Goal: Complete application form: Complete application form

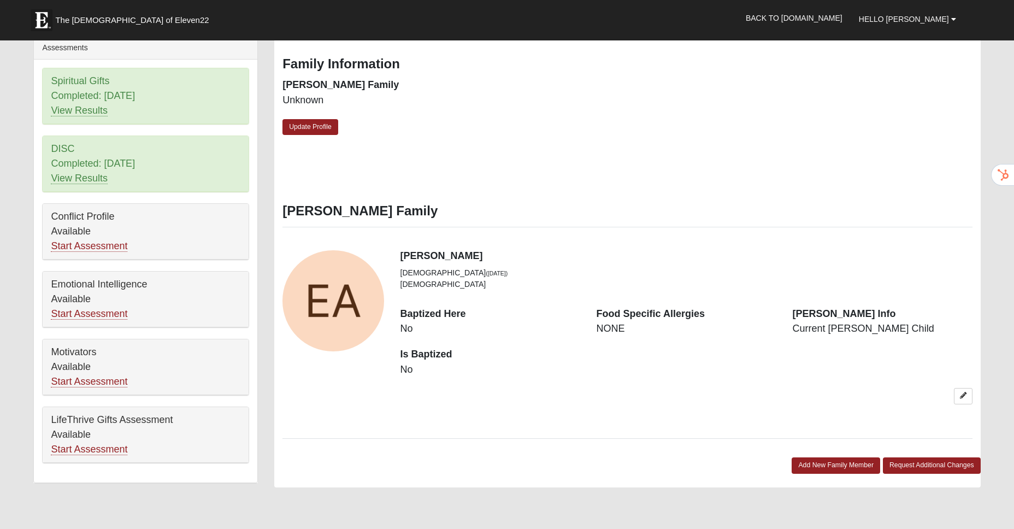
scroll to position [479, 0]
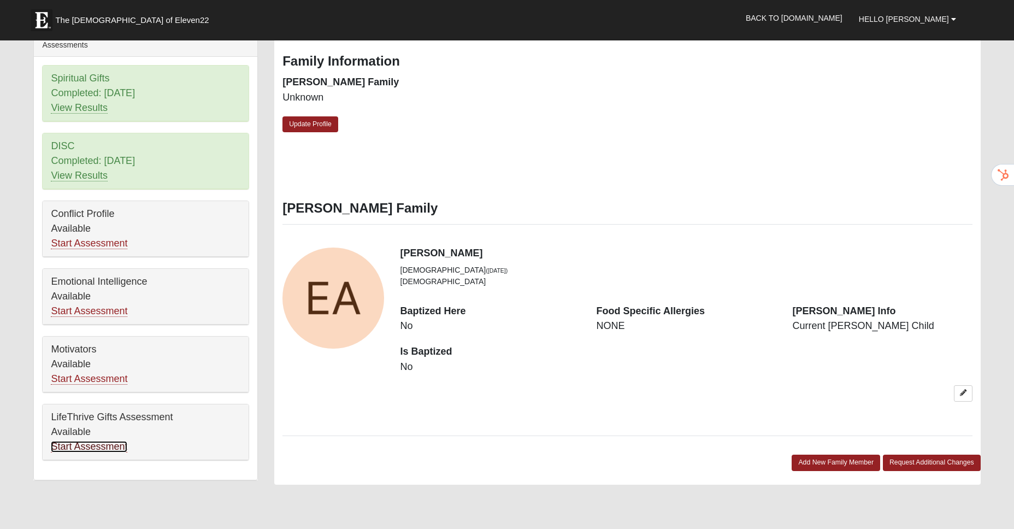
click at [78, 451] on link "Start Assessment" at bounding box center [89, 446] width 77 height 11
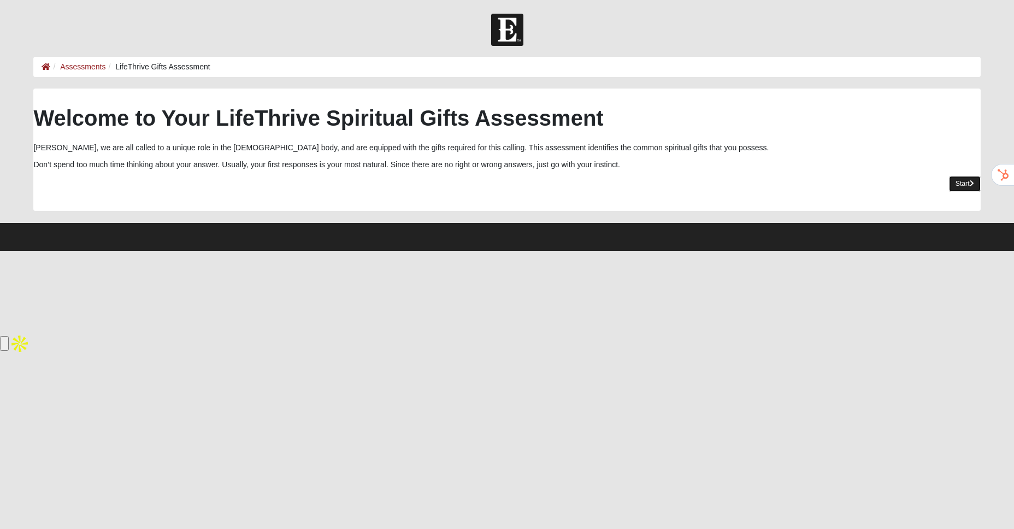
click at [963, 186] on link "Start" at bounding box center [965, 184] width 32 height 16
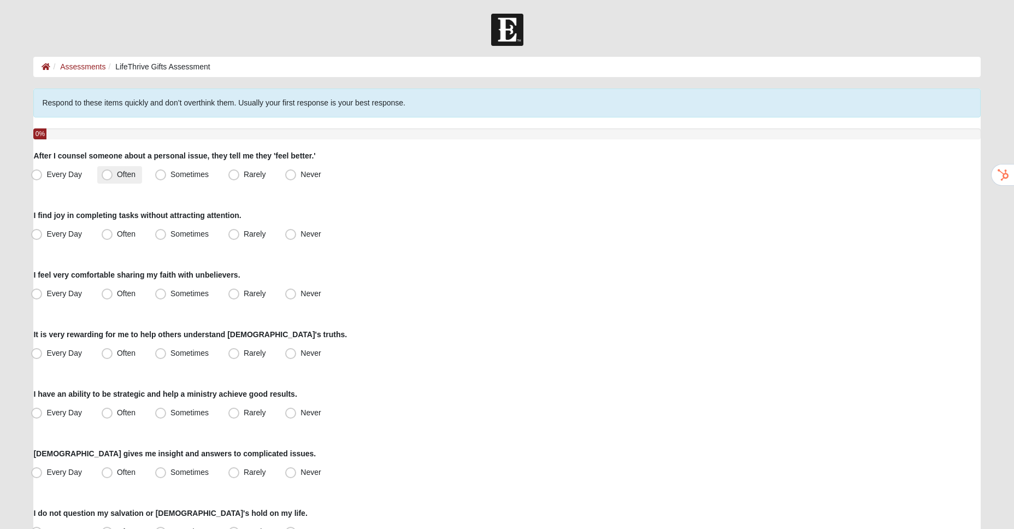
click at [117, 178] on span "Often" at bounding box center [126, 174] width 19 height 9
click at [106, 178] on input "Often" at bounding box center [109, 174] width 7 height 7
radio input "true"
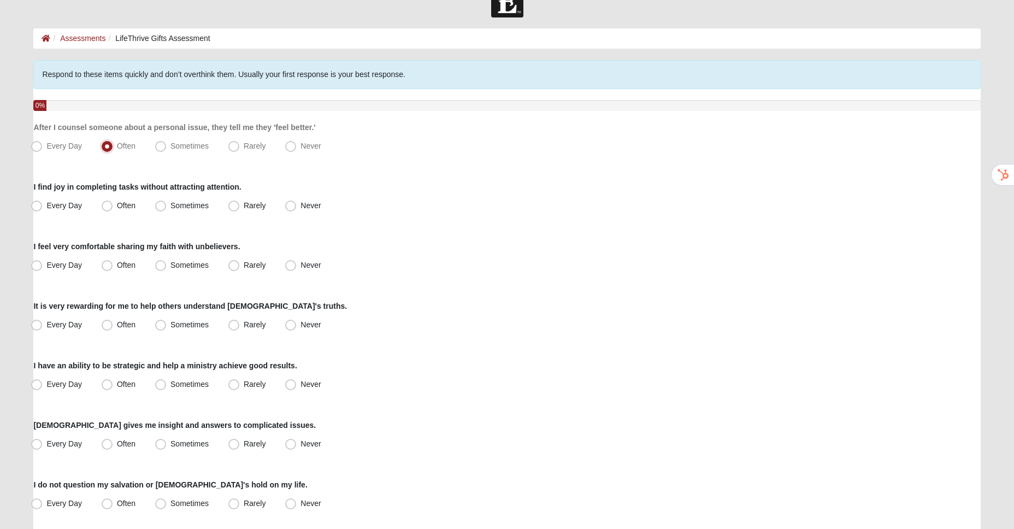
scroll to position [32, 0]
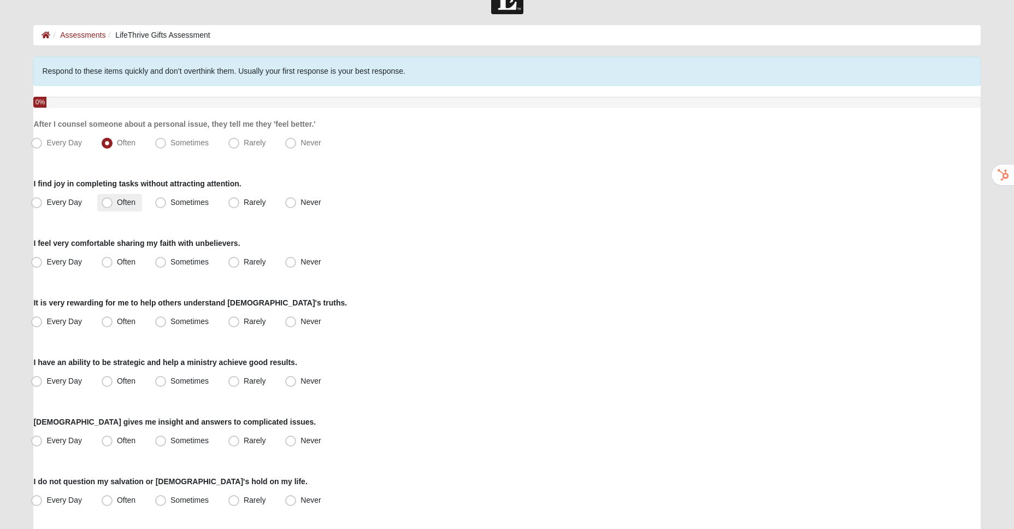
click at [117, 204] on span "Often" at bounding box center [126, 202] width 19 height 9
click at [106, 204] on input "Often" at bounding box center [109, 202] width 7 height 7
radio input "true"
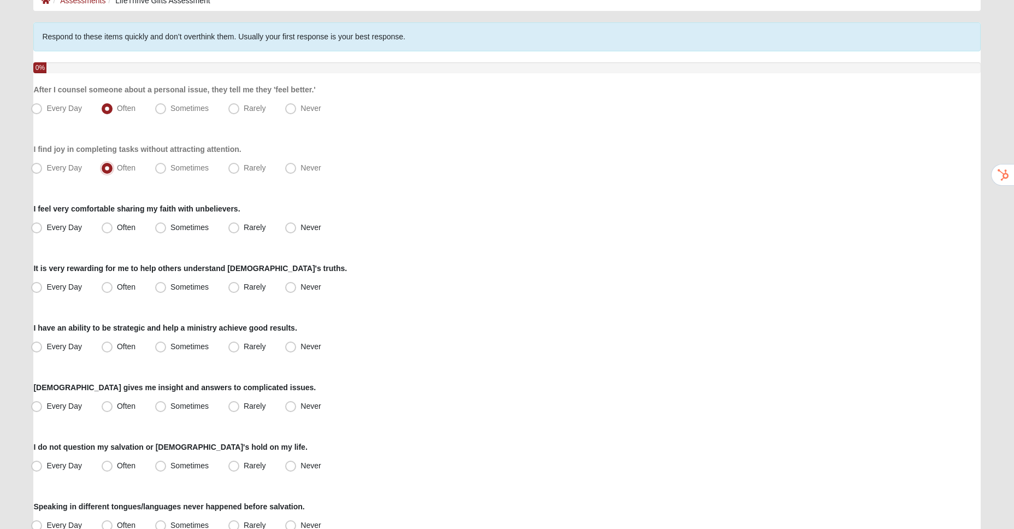
scroll to position [71, 0]
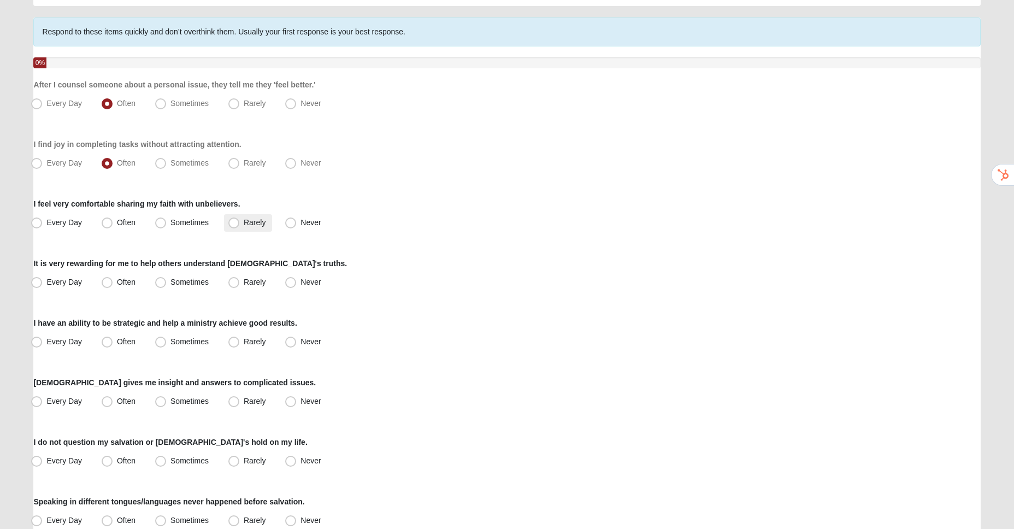
click at [244, 225] on span "Rarely" at bounding box center [255, 222] width 22 height 9
click at [233, 225] on input "Rarely" at bounding box center [236, 222] width 7 height 7
radio input "true"
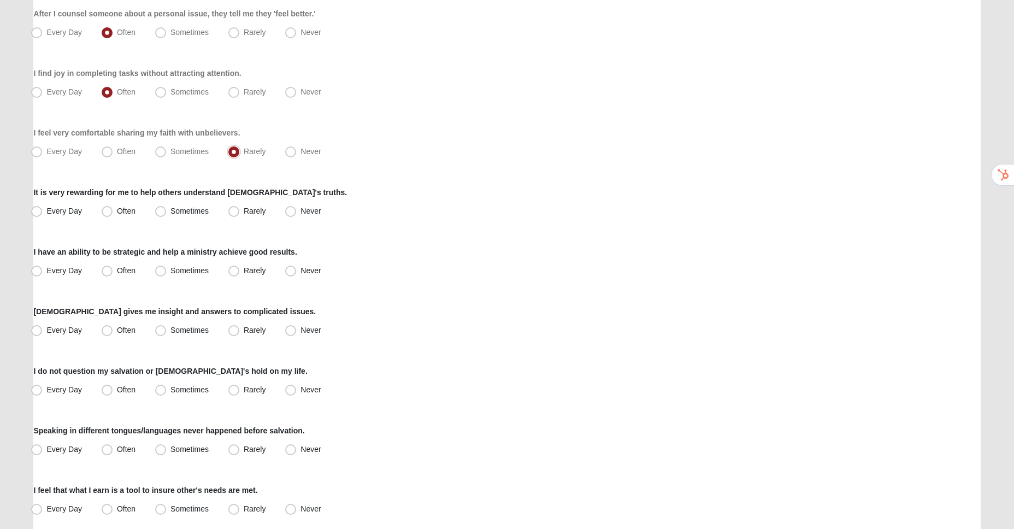
scroll to position [143, 0]
click at [171, 211] on span "Sometimes" at bounding box center [190, 210] width 38 height 9
click at [163, 211] on input "Sometimes" at bounding box center [163, 210] width 7 height 7
radio input "true"
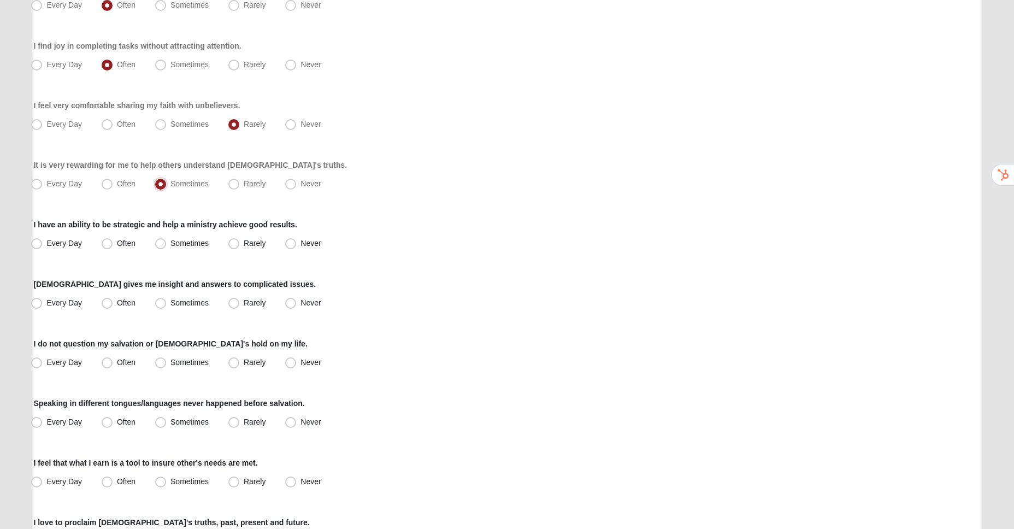
scroll to position [172, 0]
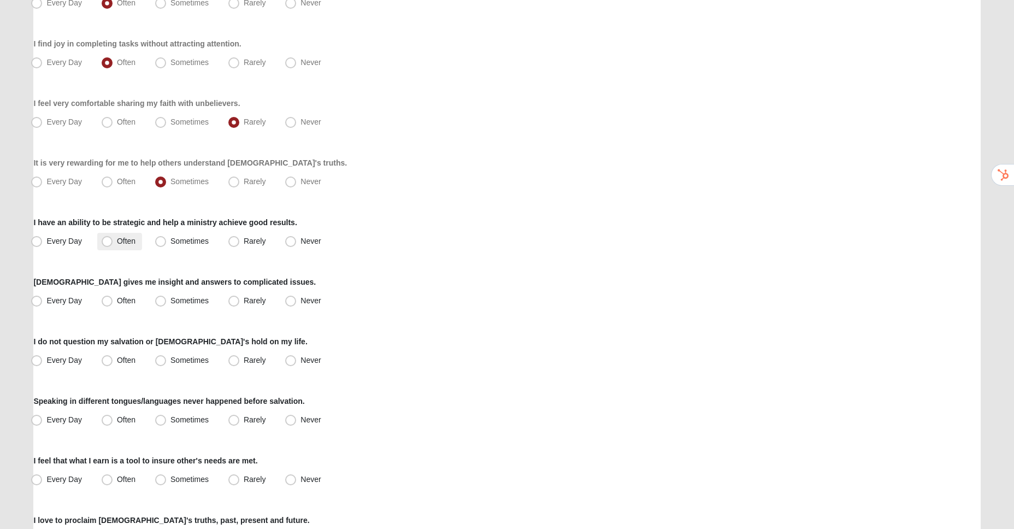
click at [128, 239] on span "Often" at bounding box center [126, 241] width 19 height 9
click at [113, 239] on input "Often" at bounding box center [109, 241] width 7 height 7
radio input "true"
click at [114, 302] on label "Often" at bounding box center [119, 300] width 45 height 17
click at [113, 302] on input "Often" at bounding box center [109, 300] width 7 height 7
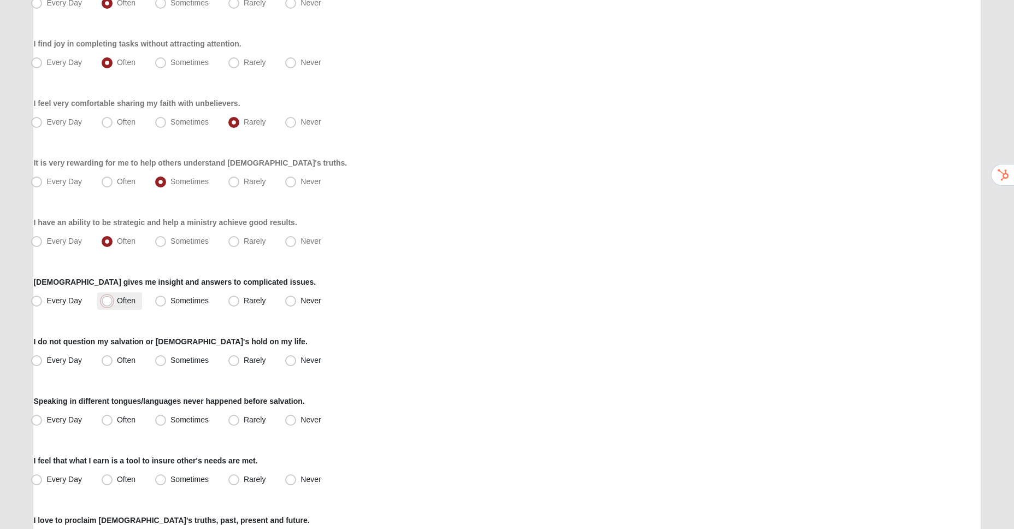
radio input "true"
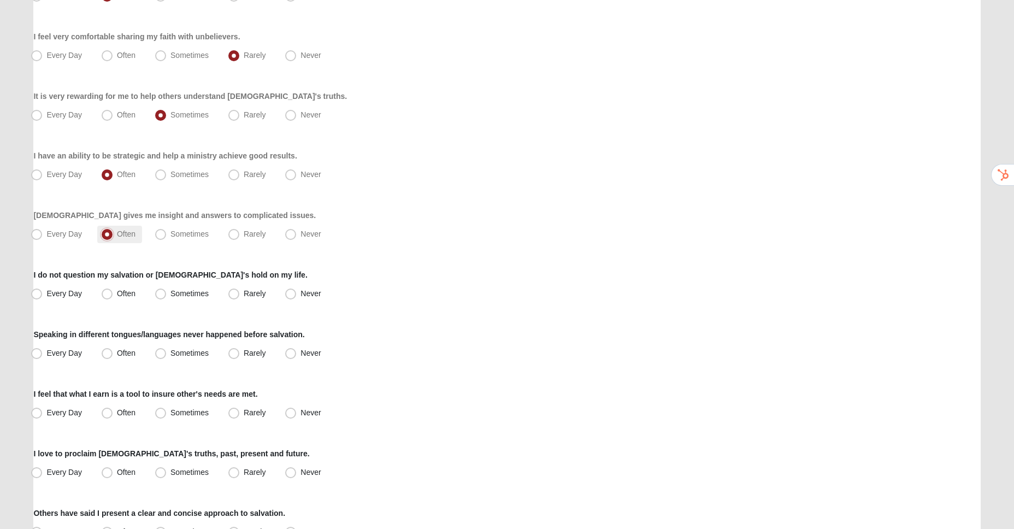
scroll to position [237, 0]
click at [169, 296] on label "Sometimes" at bounding box center [183, 294] width 64 height 17
click at [167, 296] on input "Sometimes" at bounding box center [163, 294] width 7 height 7
radio input "true"
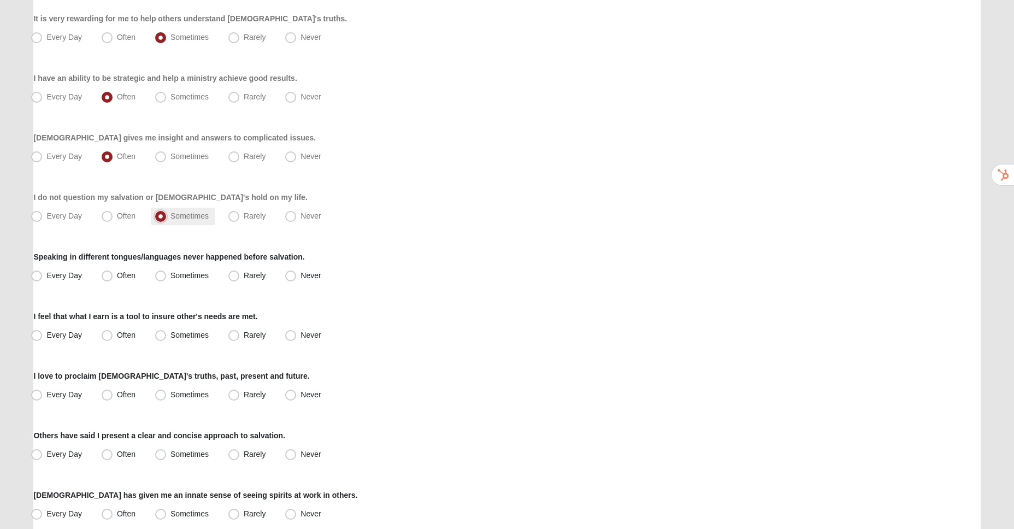
scroll to position [320, 0]
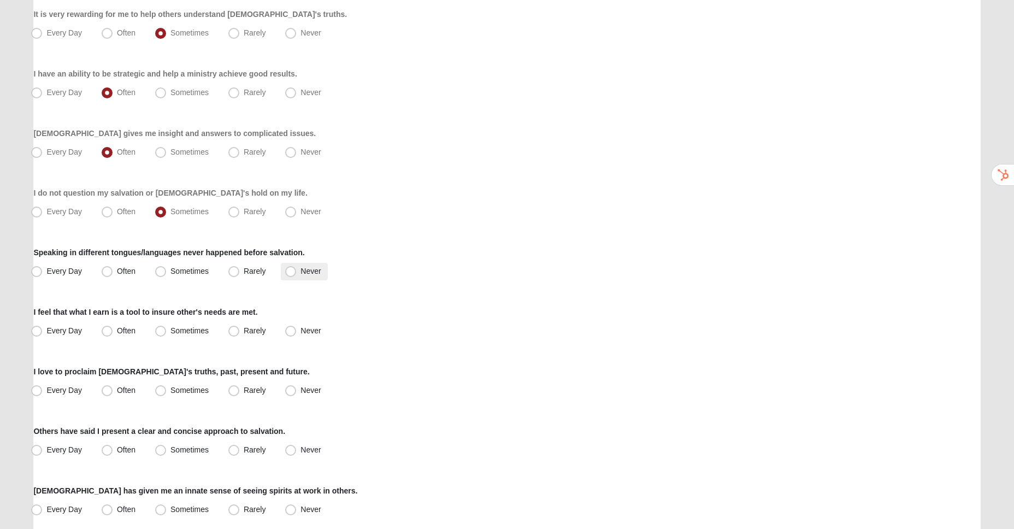
click at [303, 275] on label "Never" at bounding box center [304, 271] width 46 height 17
click at [297, 275] on input "Never" at bounding box center [293, 271] width 7 height 7
radio input "true"
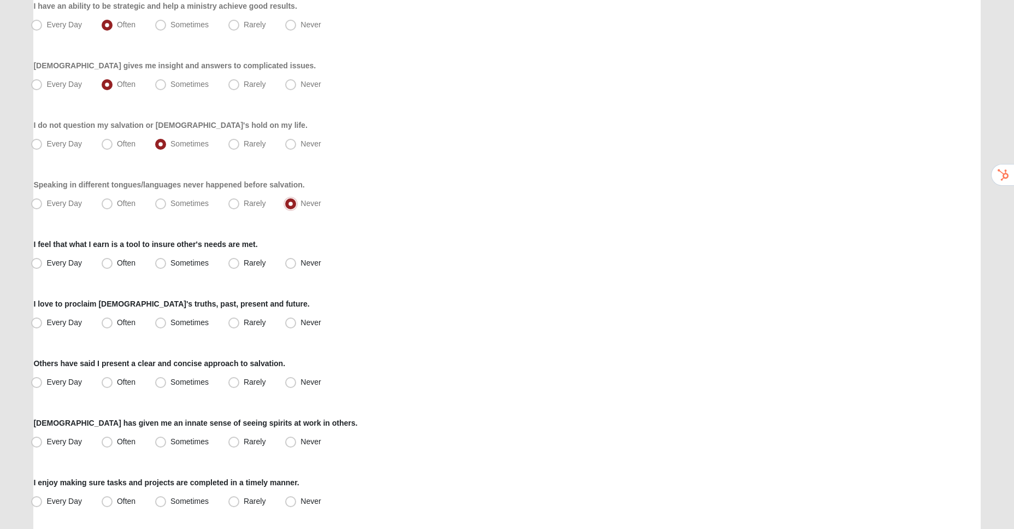
scroll to position [392, 0]
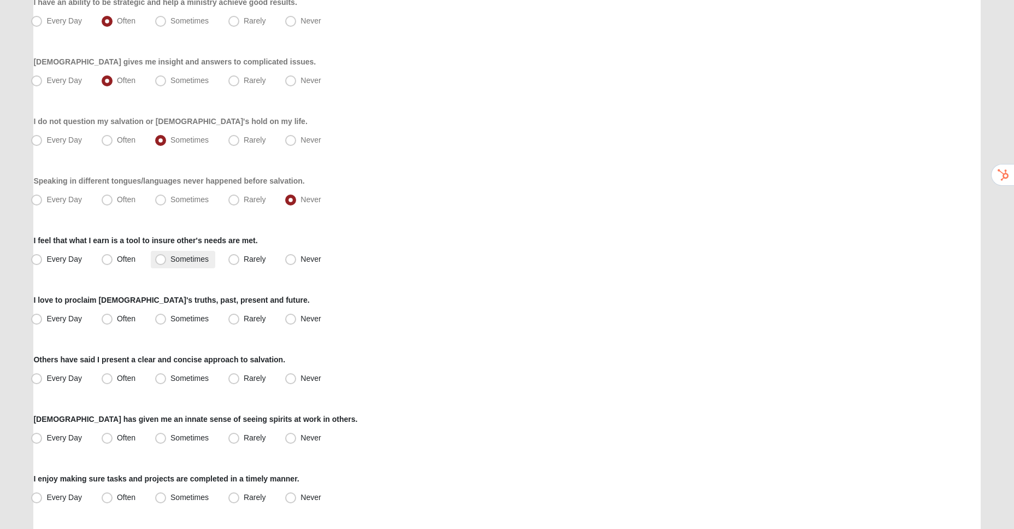
click at [181, 259] on span "Sometimes" at bounding box center [190, 259] width 38 height 9
click at [167, 259] on input "Sometimes" at bounding box center [163, 259] width 7 height 7
radio input "true"
click at [193, 323] on label "Sometimes" at bounding box center [183, 318] width 64 height 17
click at [167, 322] on input "Sometimes" at bounding box center [163, 318] width 7 height 7
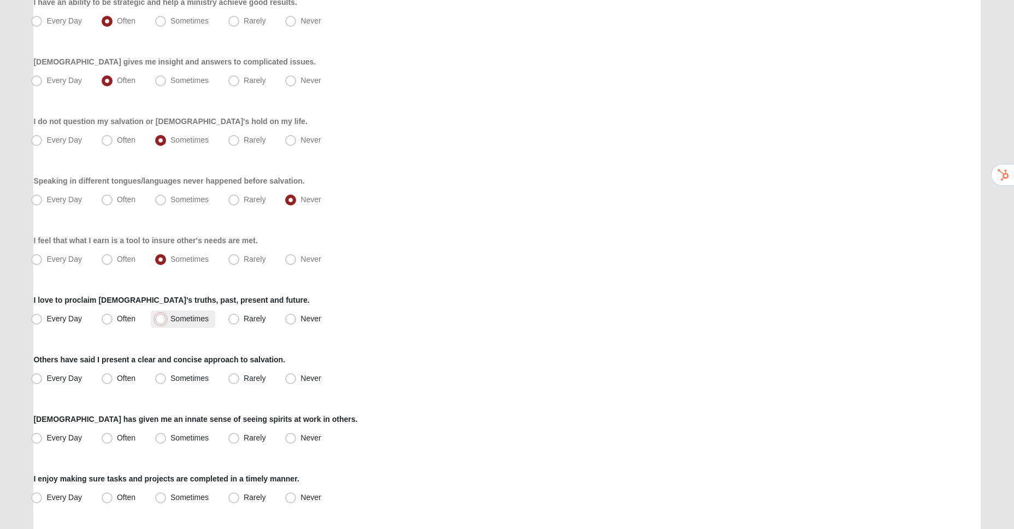
radio input "true"
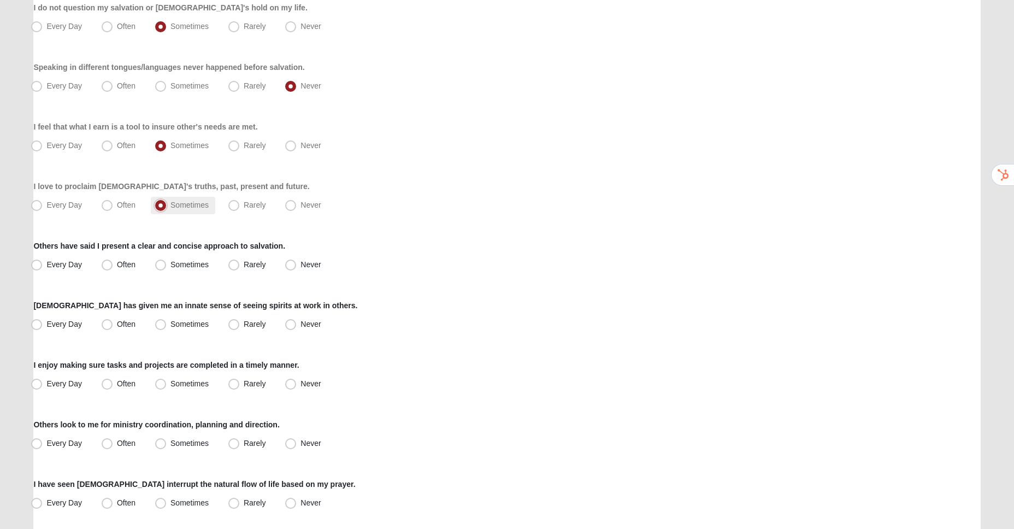
scroll to position [514, 0]
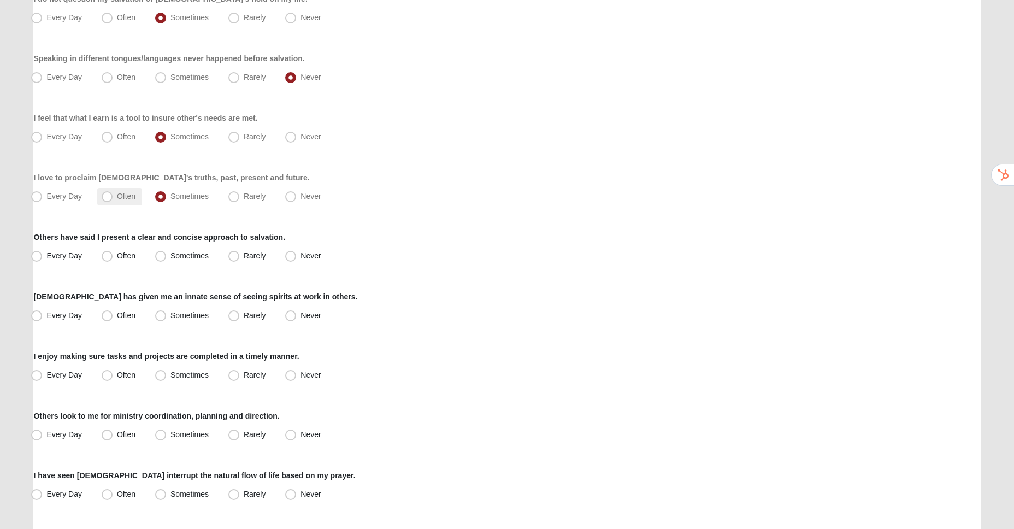
click at [121, 198] on span "Often" at bounding box center [126, 196] width 19 height 9
click at [113, 198] on input "Often" at bounding box center [109, 196] width 7 height 7
radio input "true"
click at [167, 194] on label "Sometimes" at bounding box center [183, 196] width 64 height 17
click at [167, 194] on input "Sometimes" at bounding box center [163, 196] width 7 height 7
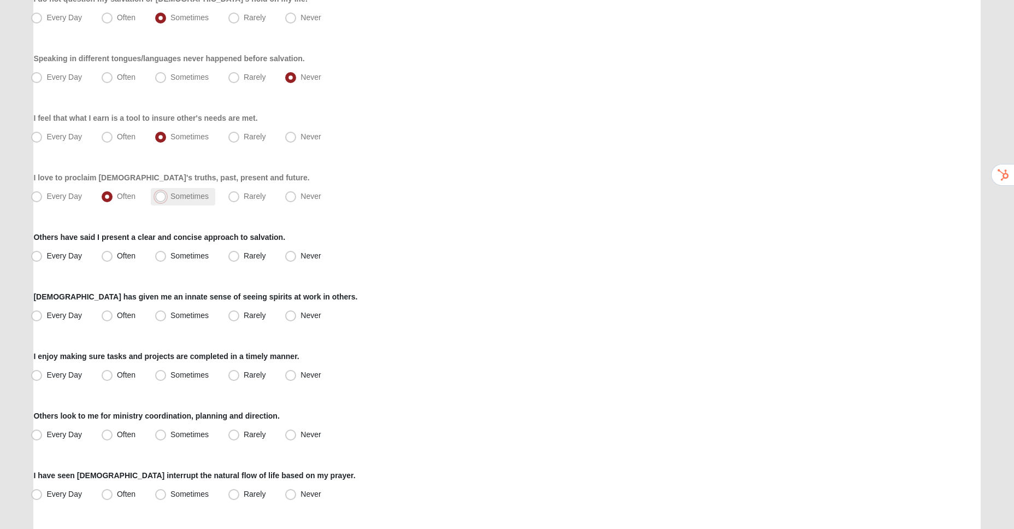
radio input "true"
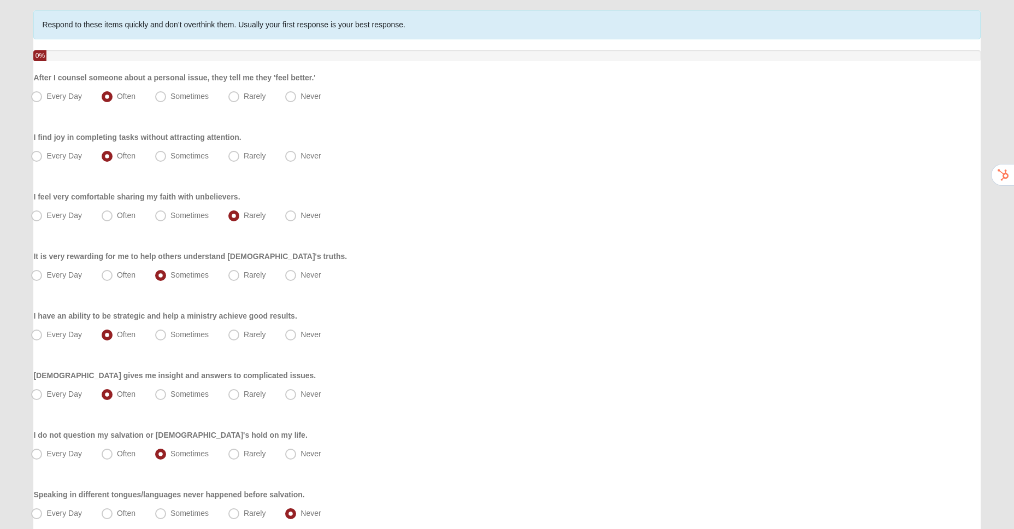
scroll to position [0, 0]
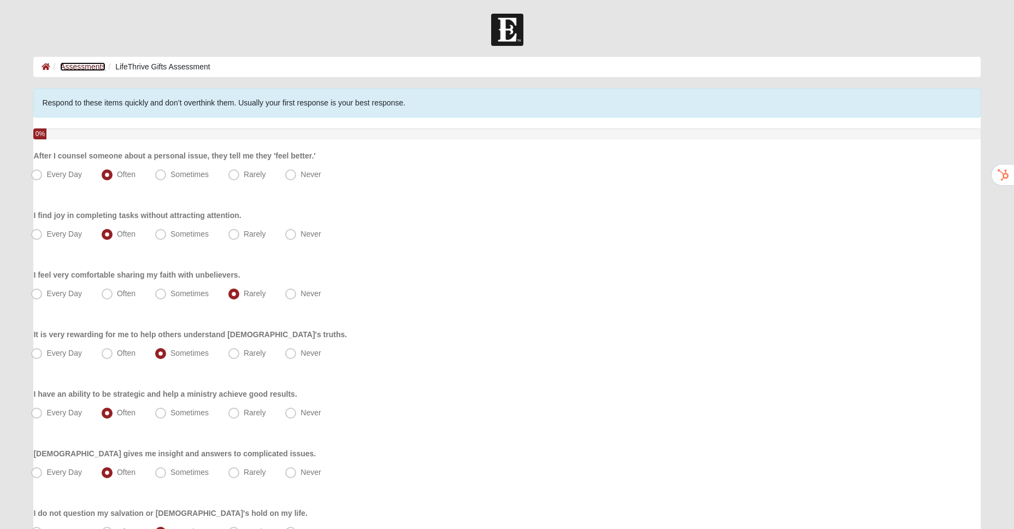
click at [85, 66] on link "Assessments" at bounding box center [82, 66] width 45 height 9
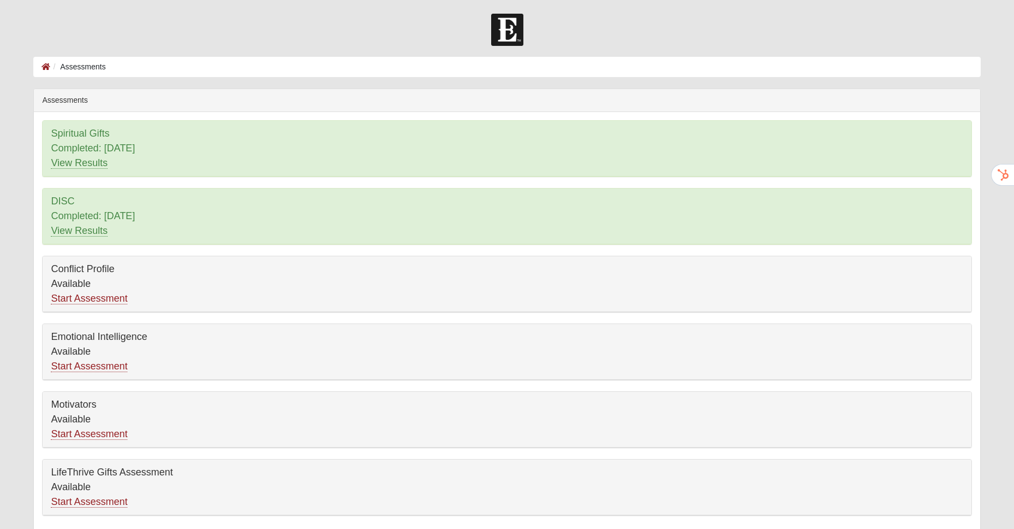
scroll to position [46, 0]
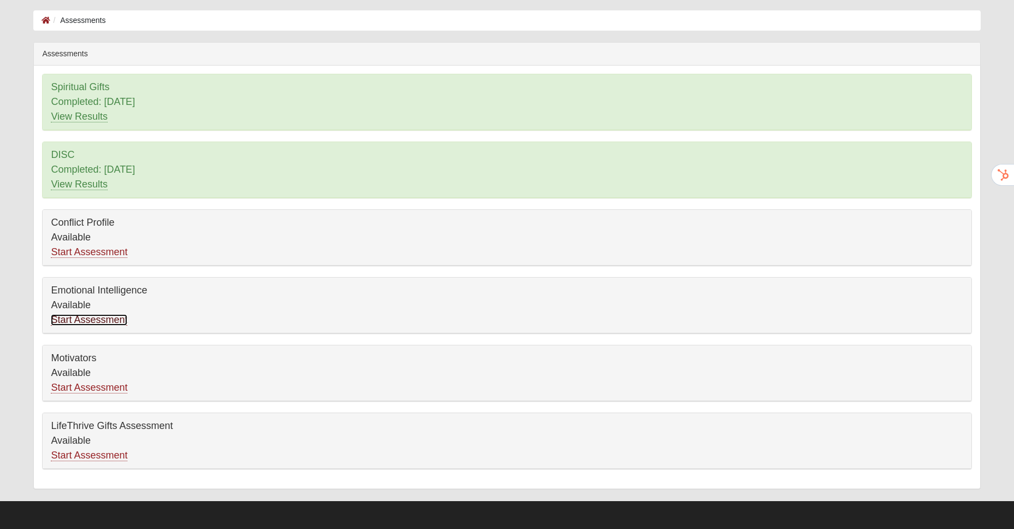
click at [95, 325] on link "Start Assessment" at bounding box center [89, 319] width 77 height 11
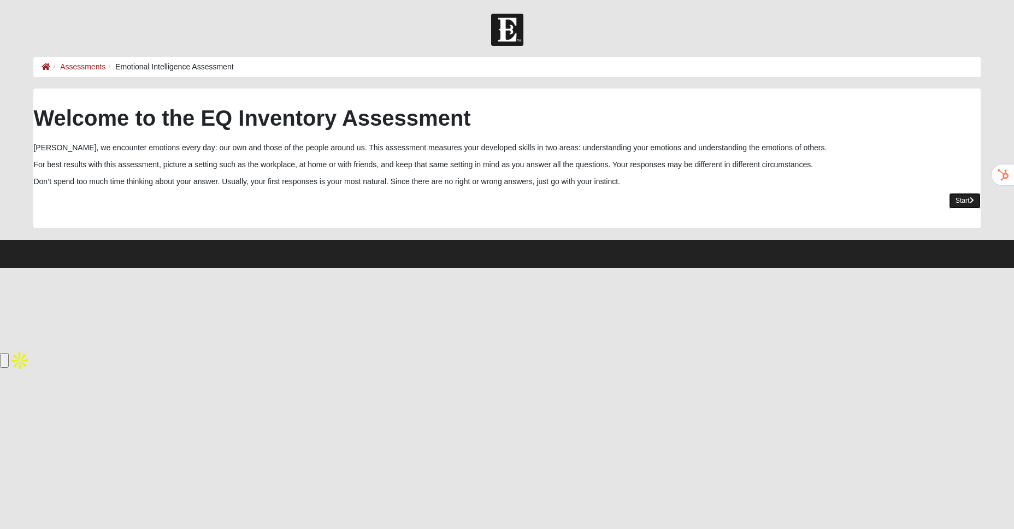
click at [969, 200] on link "Start" at bounding box center [965, 201] width 32 height 16
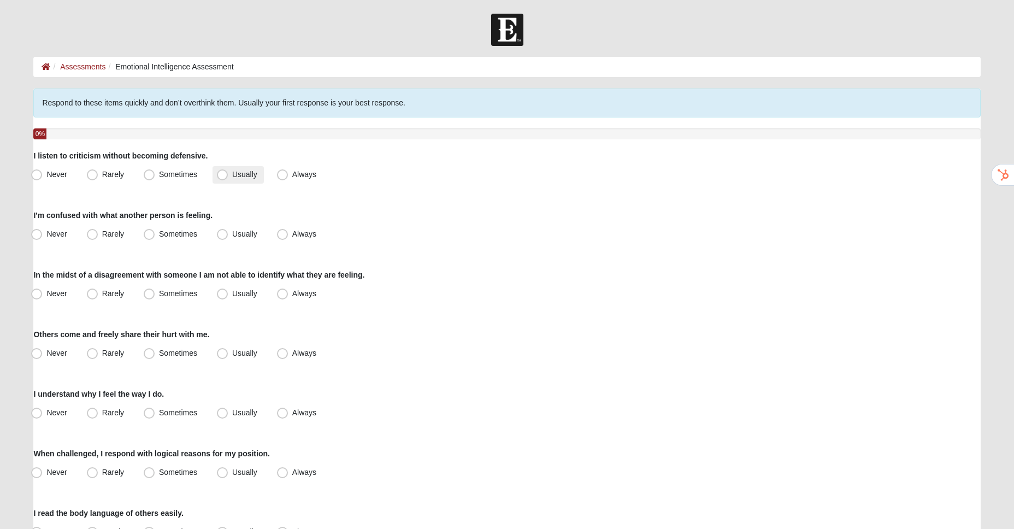
click at [231, 175] on label "Usually" at bounding box center [238, 174] width 51 height 17
click at [228, 175] on input "Usually" at bounding box center [224, 174] width 7 height 7
radio input "true"
click at [113, 231] on span "Rarely" at bounding box center [113, 234] width 22 height 9
click at [98, 231] on input "Rarely" at bounding box center [94, 234] width 7 height 7
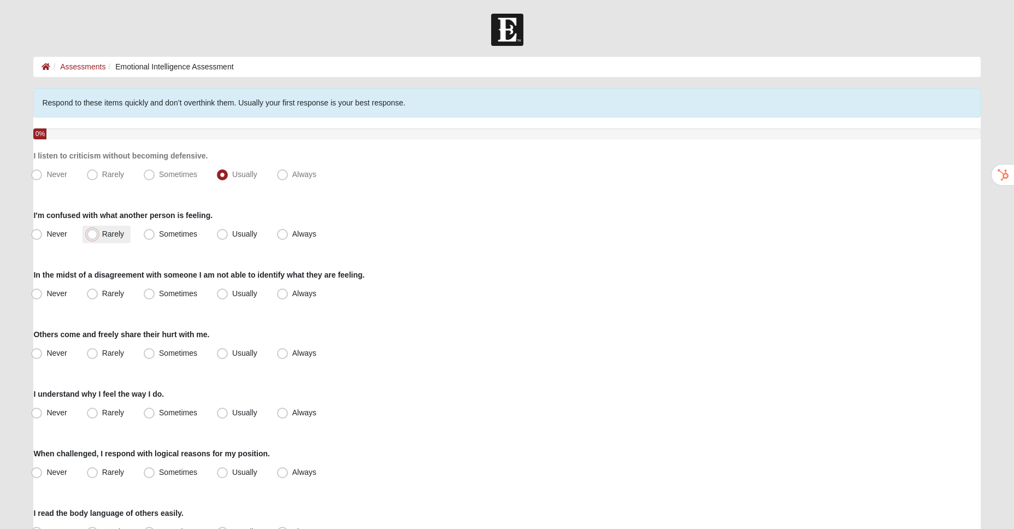
radio input "true"
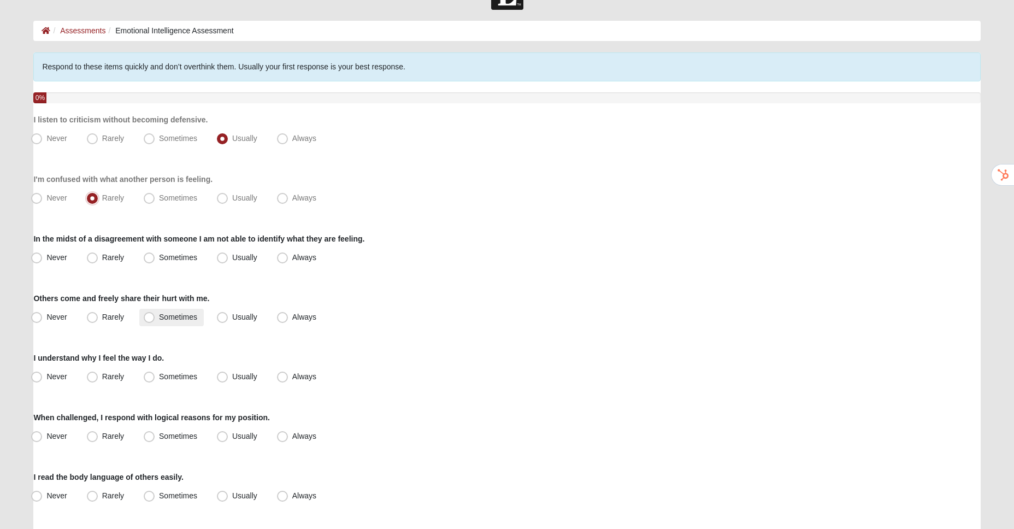
scroll to position [37, 0]
click at [292, 261] on span "Always" at bounding box center [304, 257] width 24 height 9
click at [284, 261] on input "Always" at bounding box center [284, 257] width 7 height 7
radio input "true"
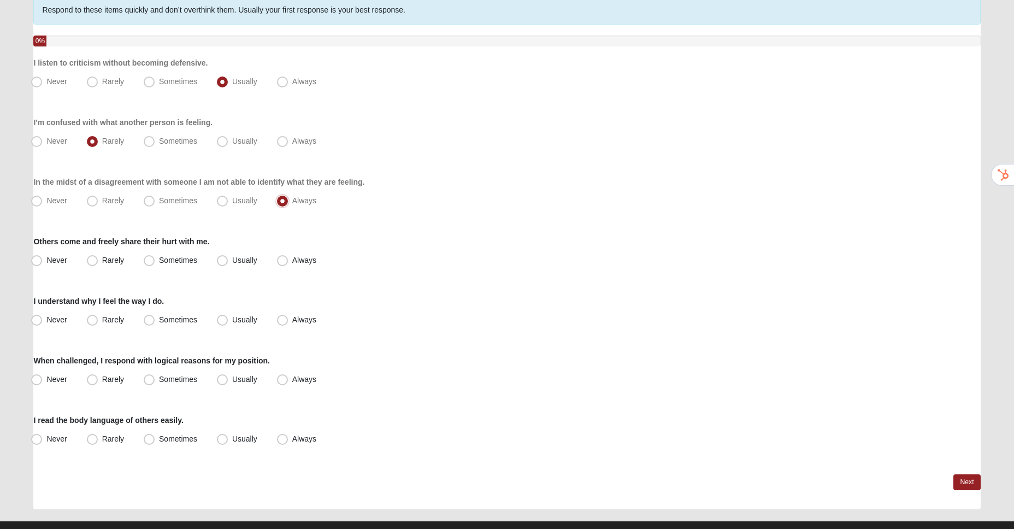
scroll to position [95, 0]
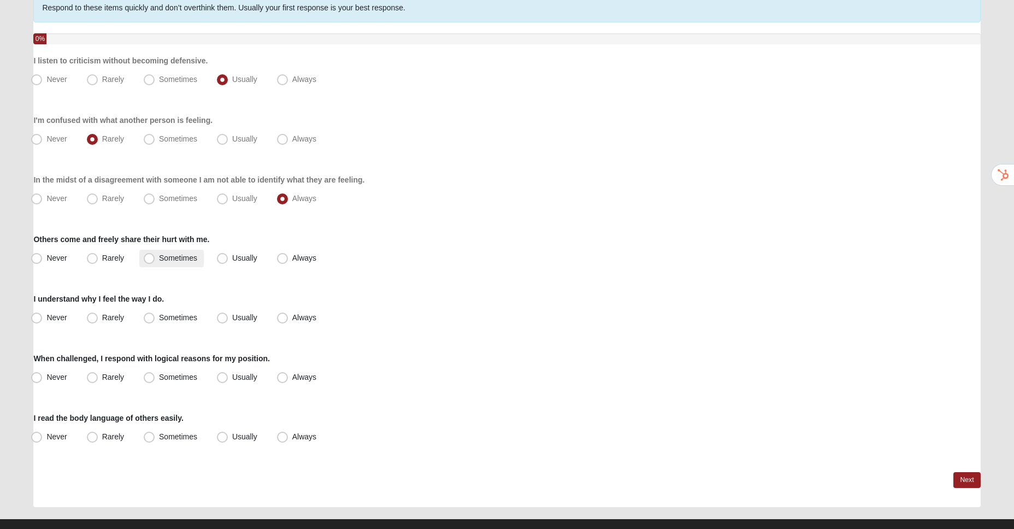
click at [175, 254] on span "Sometimes" at bounding box center [178, 258] width 38 height 9
click at [155, 255] on input "Sometimes" at bounding box center [151, 258] width 7 height 7
radio input "true"
click at [232, 322] on span "Usually" at bounding box center [244, 317] width 25 height 9
click at [227, 321] on input "Usually" at bounding box center [224, 317] width 7 height 7
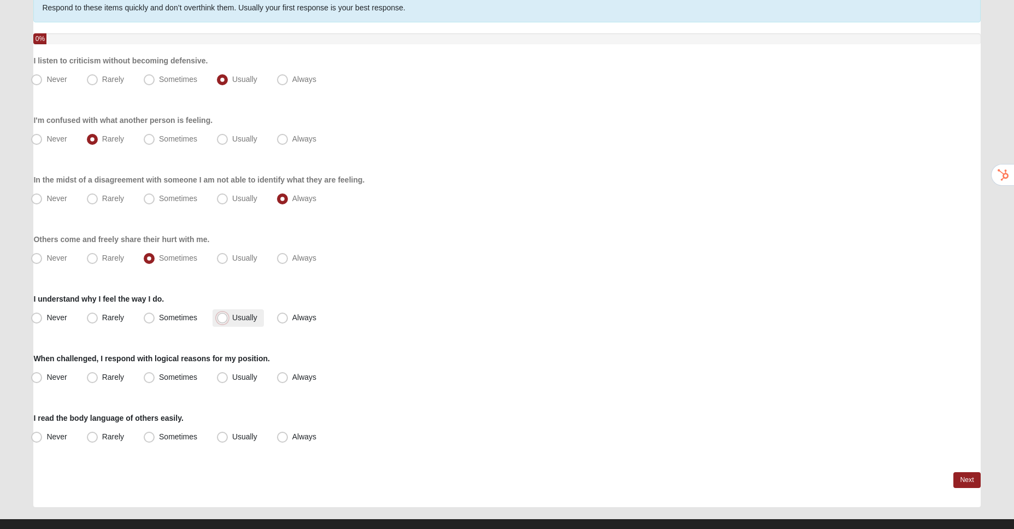
radio input "true"
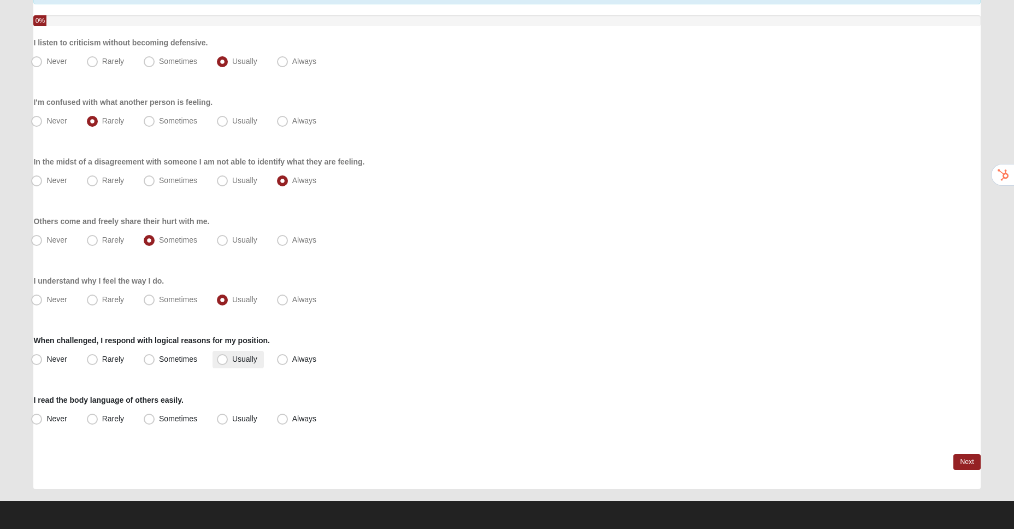
click at [256, 365] on label "Usually" at bounding box center [238, 359] width 51 height 17
click at [228, 363] on input "Usually" at bounding box center [224, 359] width 7 height 7
radio input "true"
click at [245, 414] on span "Usually" at bounding box center [244, 418] width 25 height 9
click at [228, 415] on input "Usually" at bounding box center [224, 418] width 7 height 7
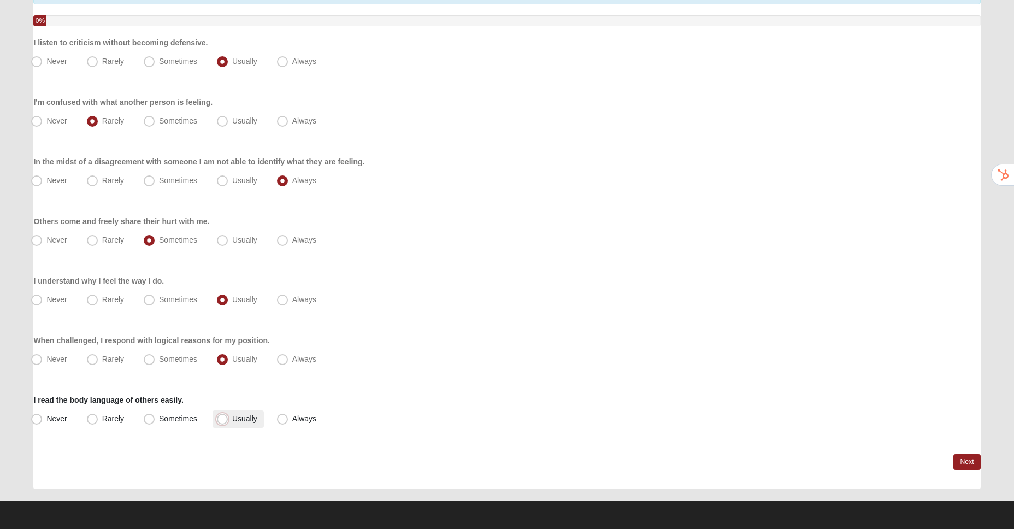
radio input "true"
click at [961, 463] on link "Next" at bounding box center [967, 462] width 27 height 16
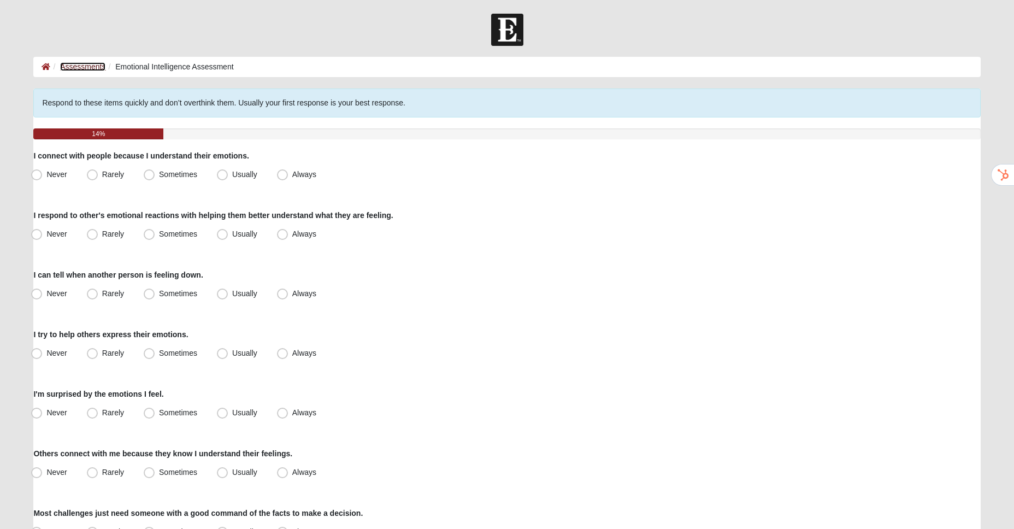
click at [74, 67] on link "Assessments" at bounding box center [82, 66] width 45 height 9
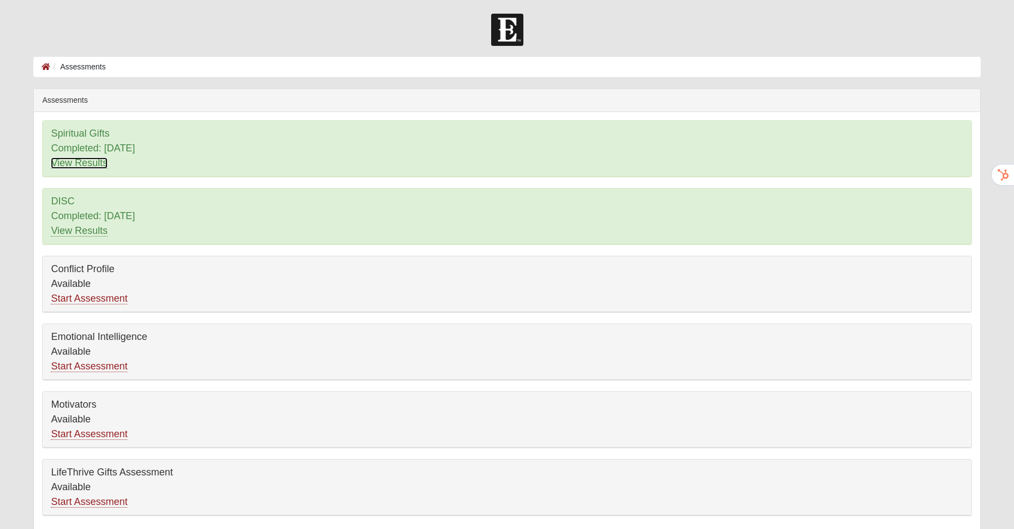
click at [76, 163] on link "View Results" at bounding box center [79, 162] width 57 height 11
click at [101, 302] on link "Start Assessment" at bounding box center [89, 298] width 77 height 11
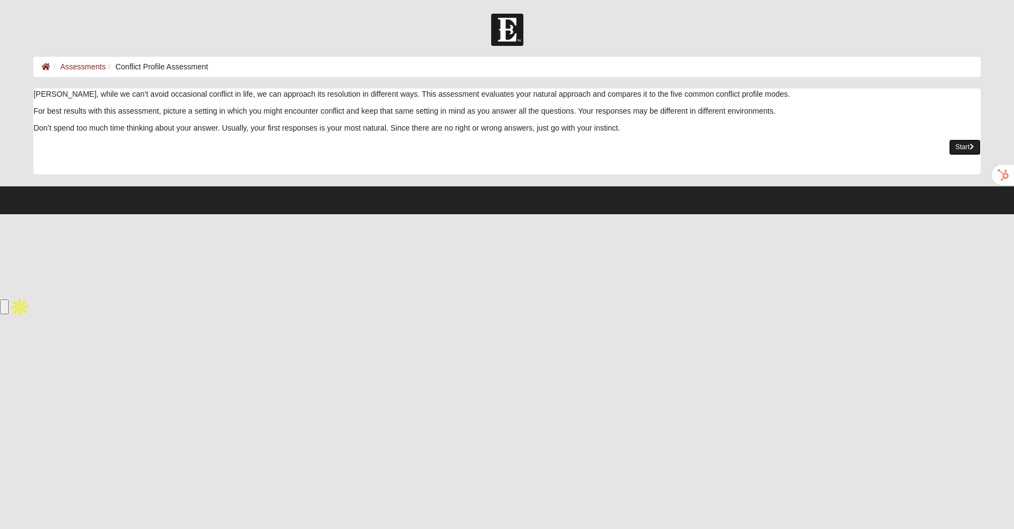
click at [966, 143] on link "Start" at bounding box center [965, 147] width 32 height 16
